Goal: Transaction & Acquisition: Download file/media

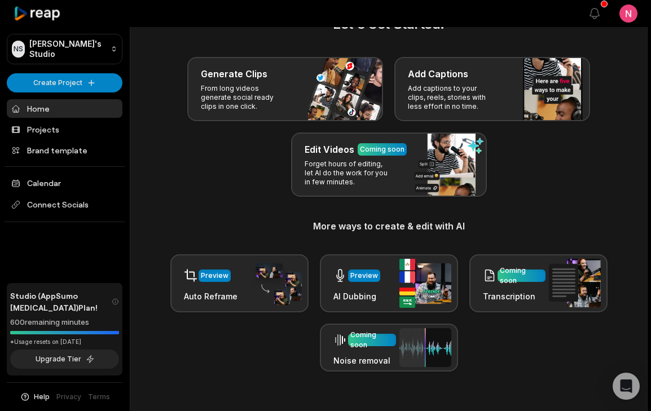
scroll to position [37, 0]
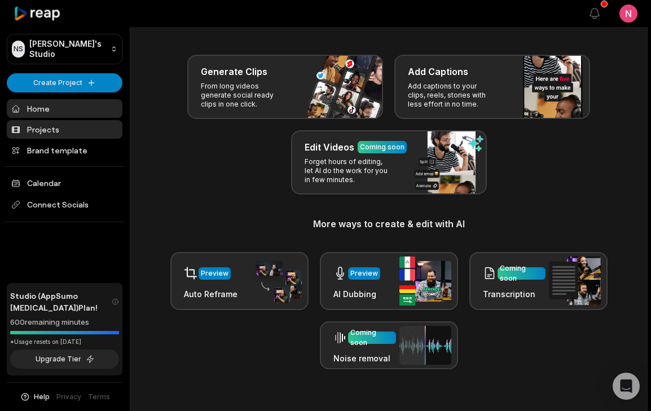
click at [36, 128] on link "Projects" at bounding box center [65, 129] width 116 height 19
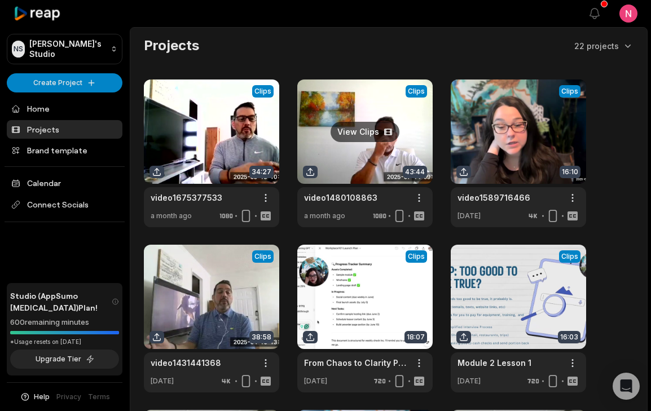
click at [378, 101] on link at bounding box center [364, 154] width 135 height 148
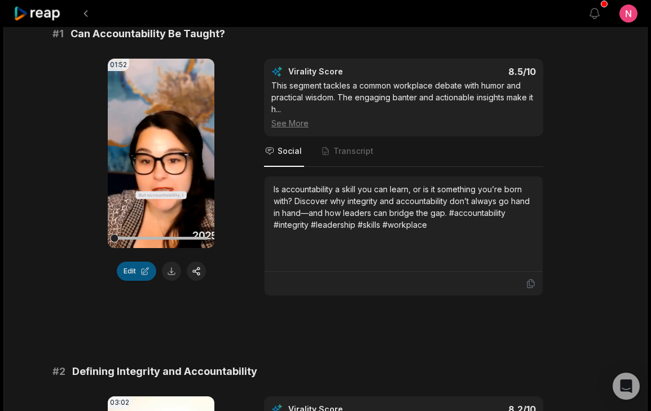
scroll to position [438, 0]
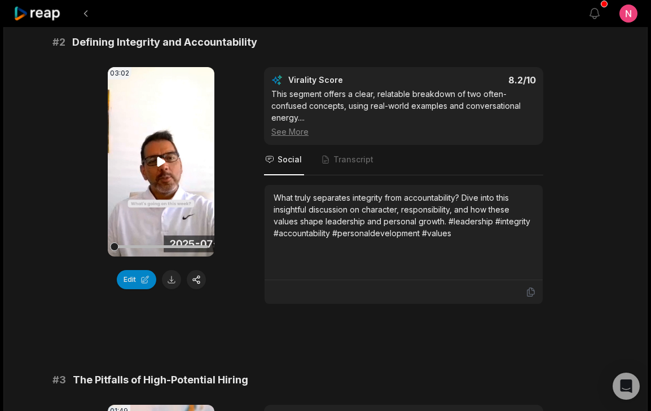
click at [159, 158] on icon at bounding box center [161, 162] width 8 height 10
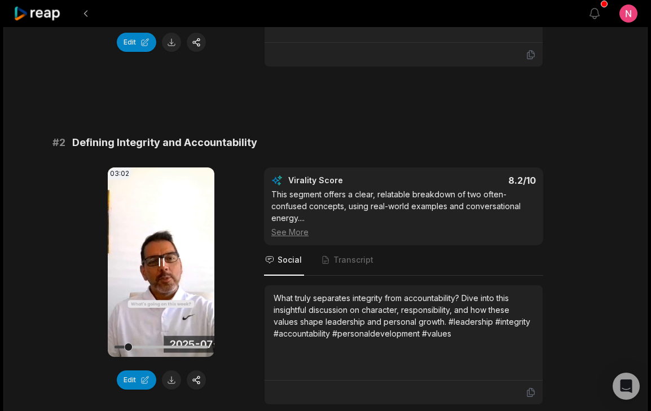
scroll to position [359, 0]
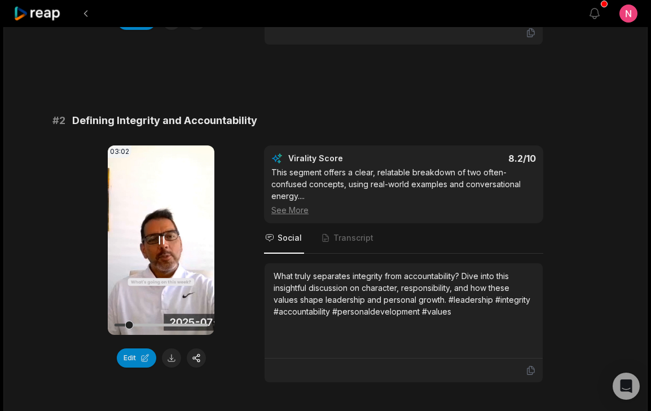
click at [163, 235] on icon at bounding box center [162, 241] width 14 height 14
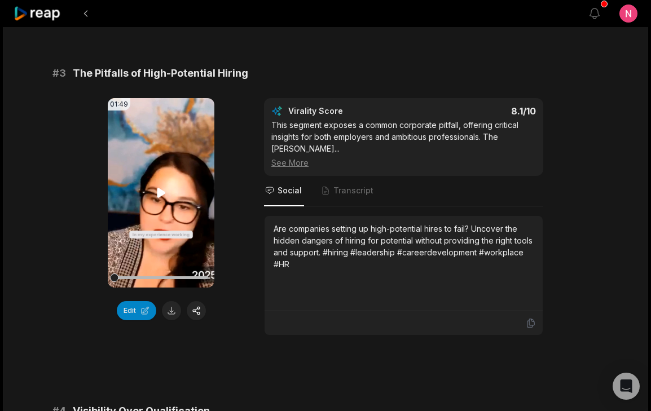
scroll to position [747, 0]
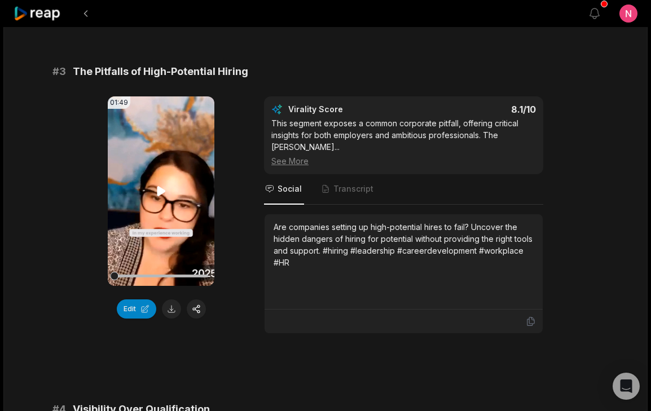
click at [158, 190] on icon at bounding box center [161, 191] width 8 height 10
click at [173, 311] on button at bounding box center [171, 309] width 19 height 19
